Goal: Navigation & Orientation: Find specific page/section

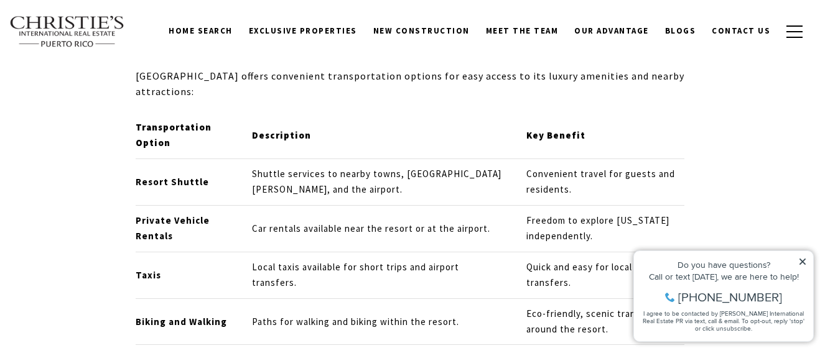
scroll to position [2573, 0]
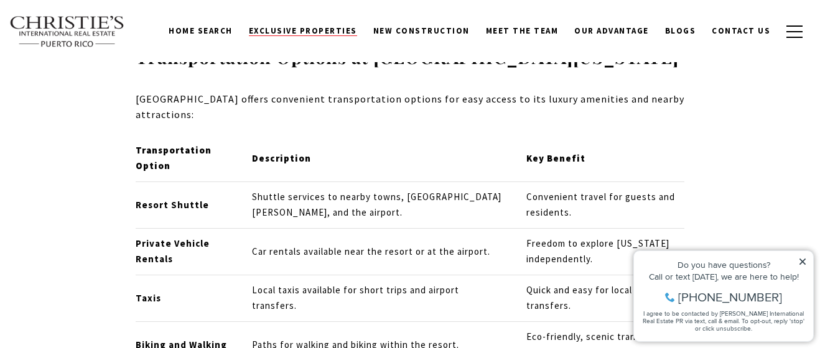
click at [312, 32] on span "Exclusive Properties" at bounding box center [303, 31] width 108 height 11
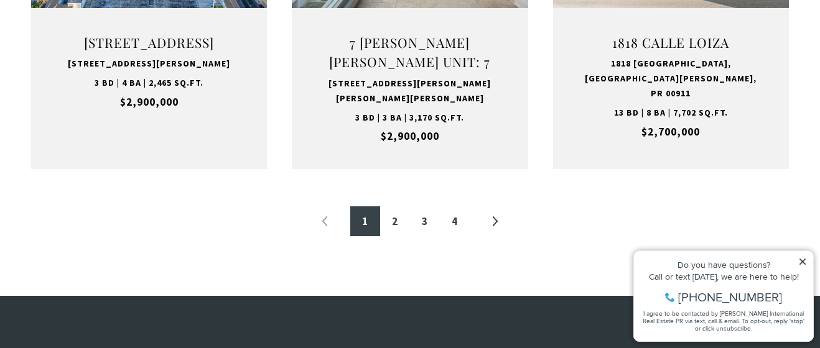
scroll to position [1483, 0]
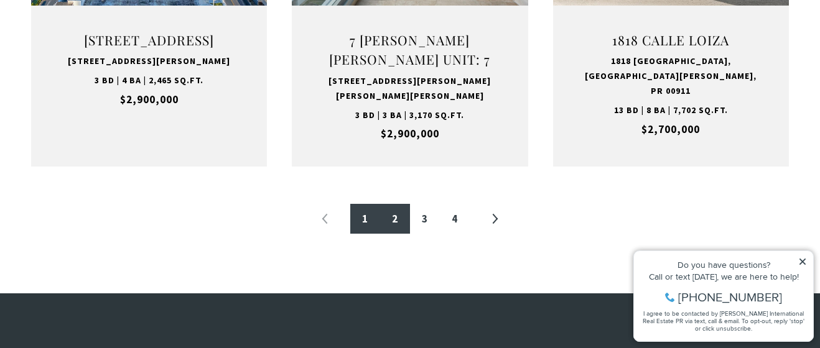
click at [394, 226] on link "2" at bounding box center [395, 219] width 30 height 30
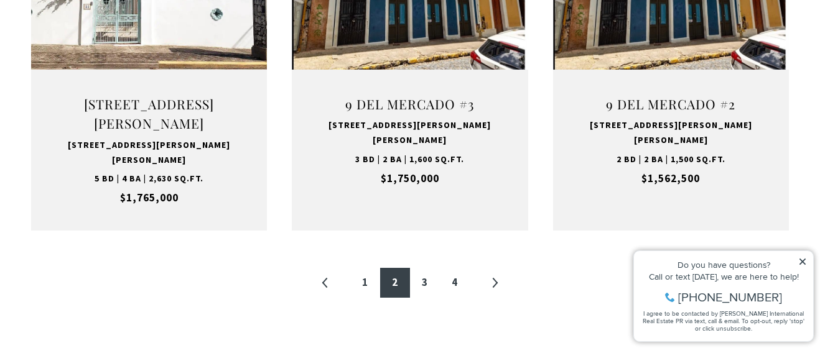
scroll to position [1471, 0]
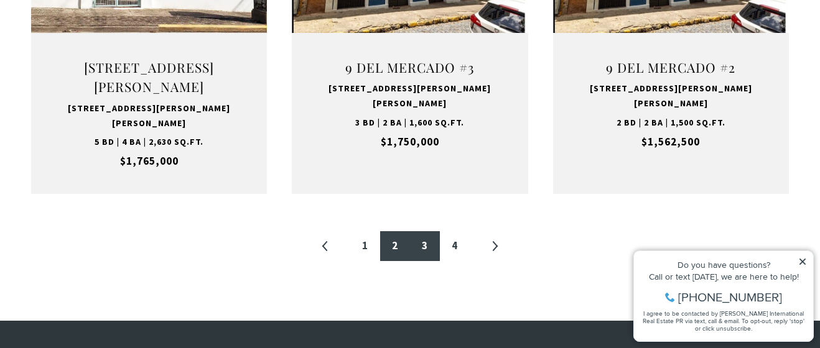
click at [424, 231] on link "3" at bounding box center [425, 246] width 30 height 30
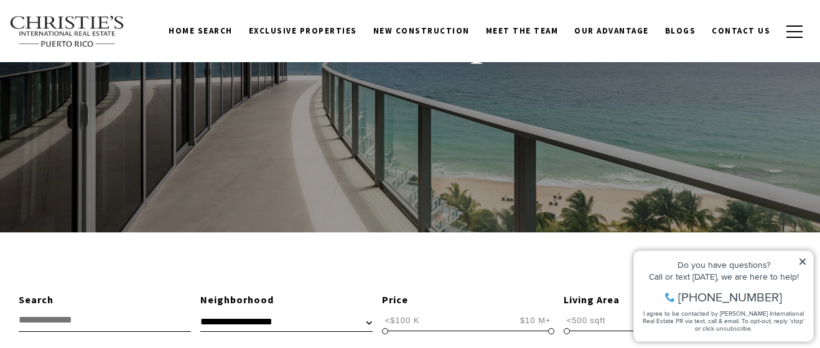
scroll to position [136, 0]
